Goal: Use online tool/utility: Utilize a website feature to perform a specific function

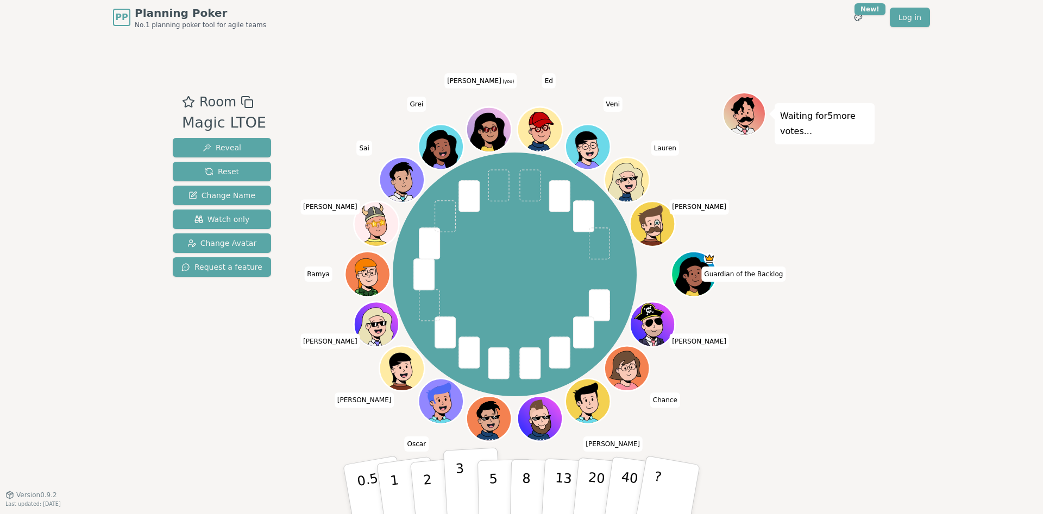
click at [449, 395] on button "3" at bounding box center [472, 489] width 59 height 85
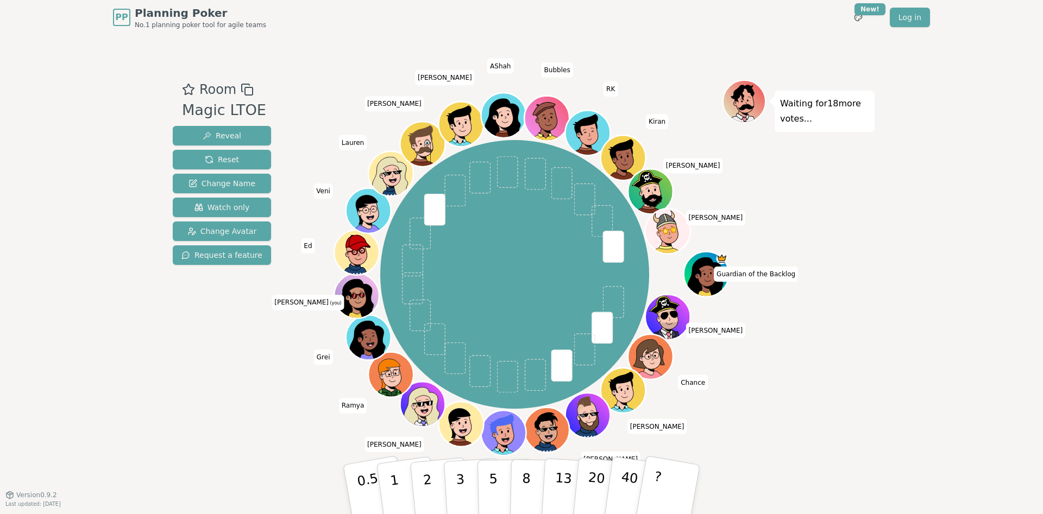
click at [101, 332] on div "PP Planning Poker No.1 planning poker tool for agile teams Toggle theme New! Lo…" at bounding box center [521, 257] width 1043 height 514
click at [421, 395] on button "2" at bounding box center [440, 490] width 62 height 86
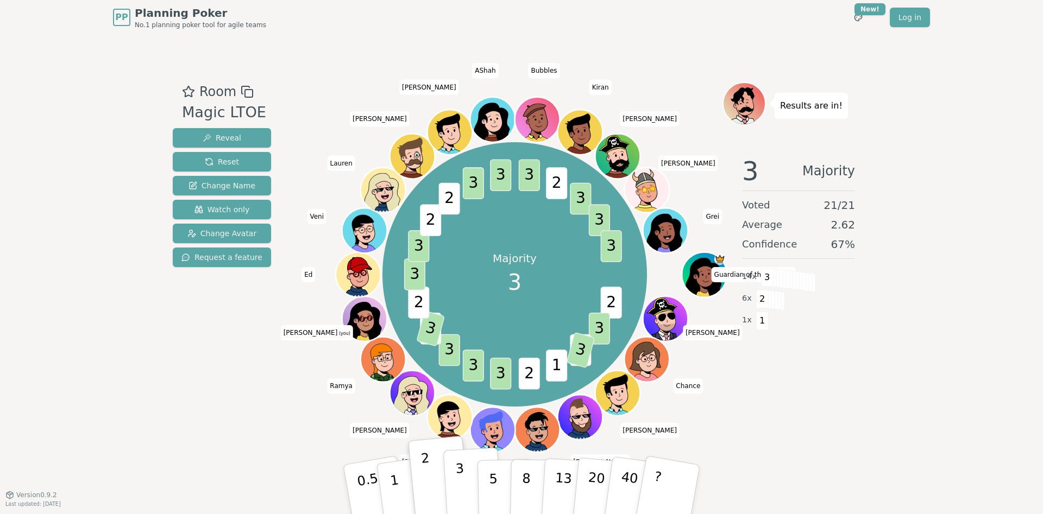
click at [459, 395] on p "3" at bounding box center [461, 490] width 12 height 59
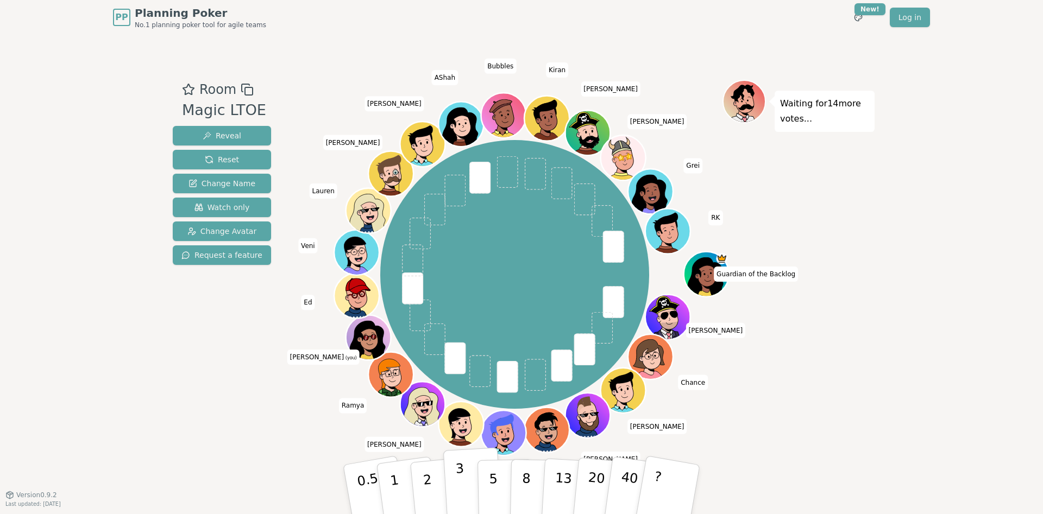
click at [462, 395] on p "3" at bounding box center [461, 490] width 12 height 59
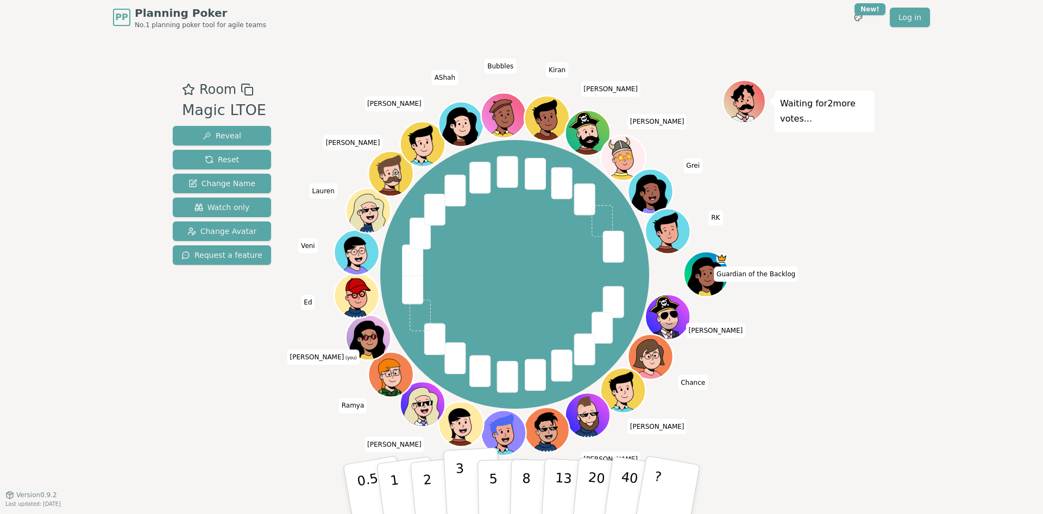
click at [452, 395] on button "3" at bounding box center [472, 489] width 59 height 85
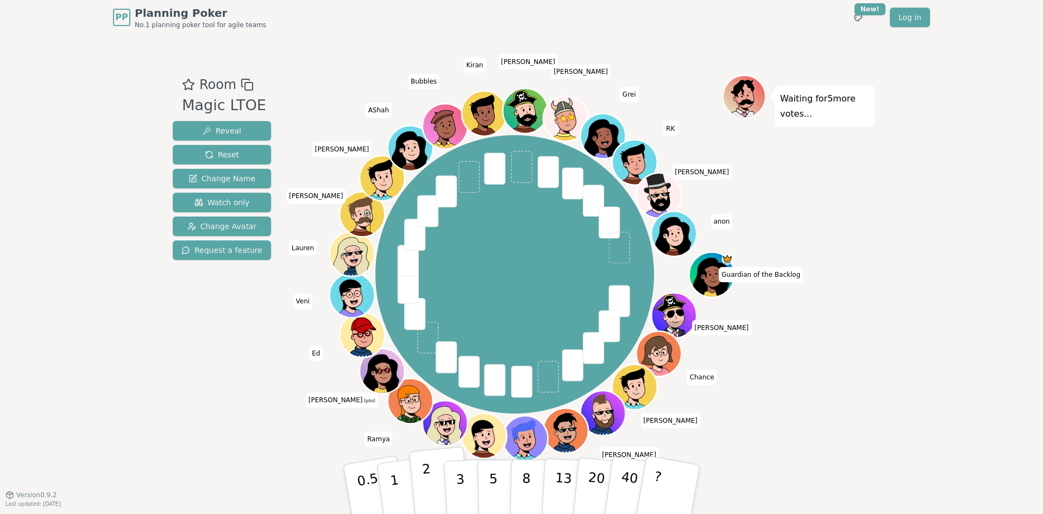
click at [431, 395] on button "2" at bounding box center [440, 490] width 62 height 86
click at [456, 395] on button "3" at bounding box center [472, 489] width 59 height 85
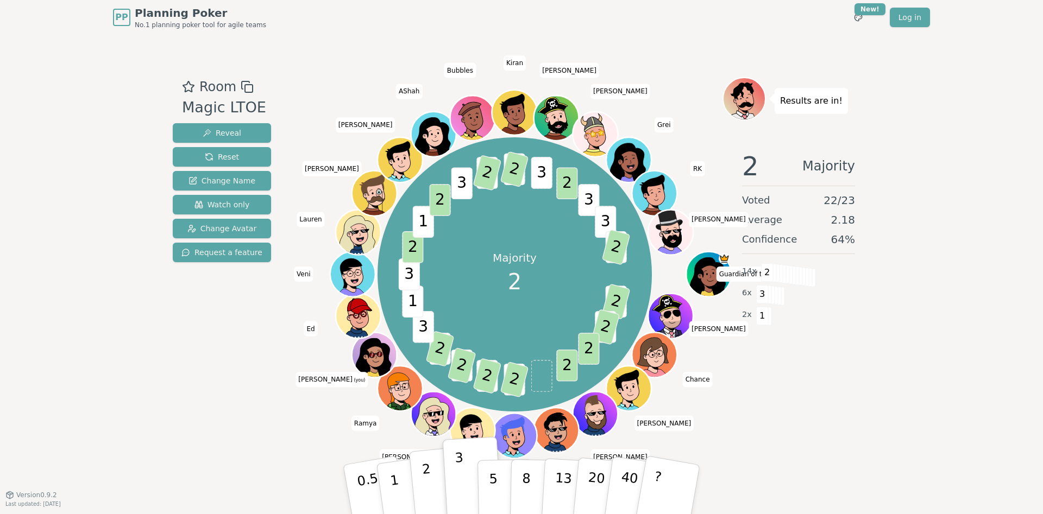
click at [433, 395] on button "2" at bounding box center [440, 490] width 62 height 86
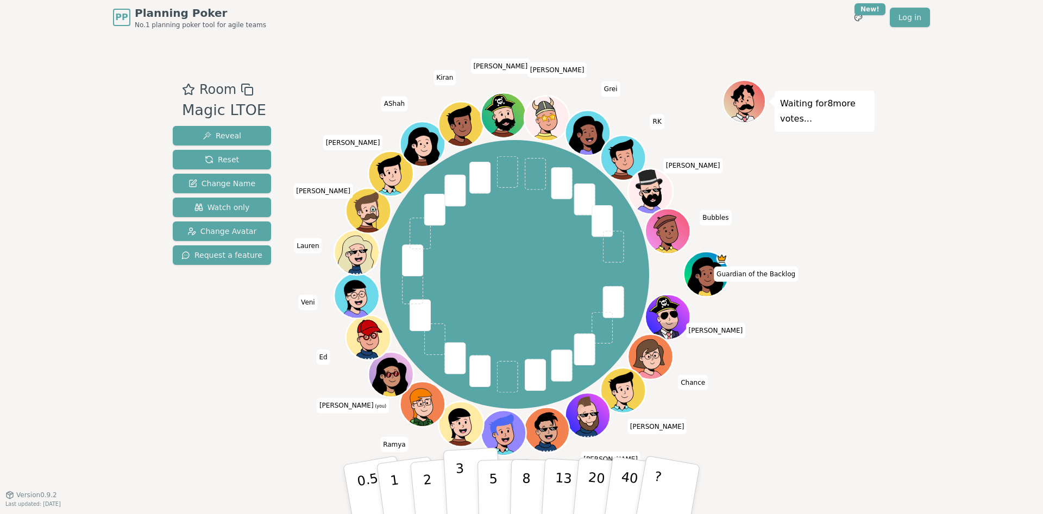
click at [458, 395] on p "3" at bounding box center [461, 490] width 12 height 59
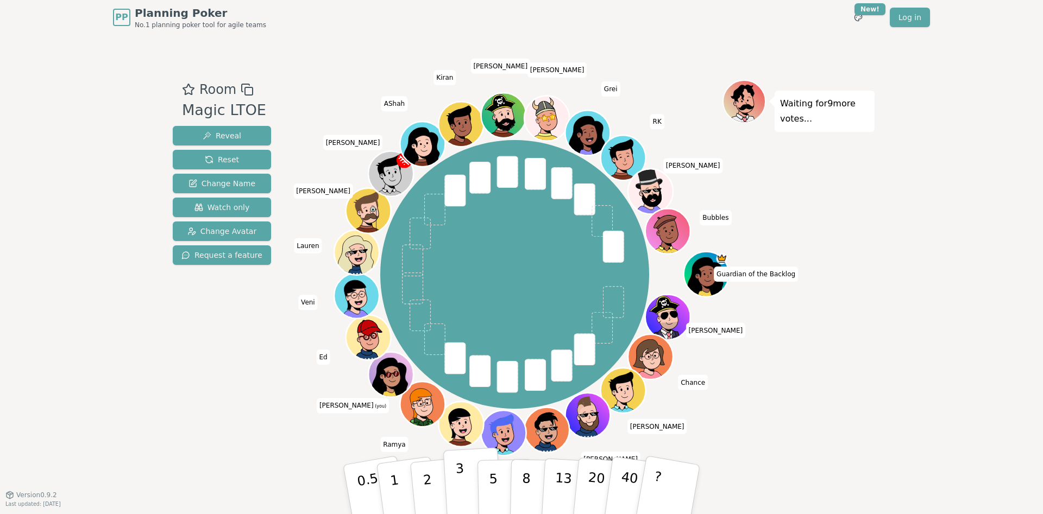
click at [451, 395] on button "3" at bounding box center [472, 489] width 59 height 85
